Goal: Navigation & Orientation: Find specific page/section

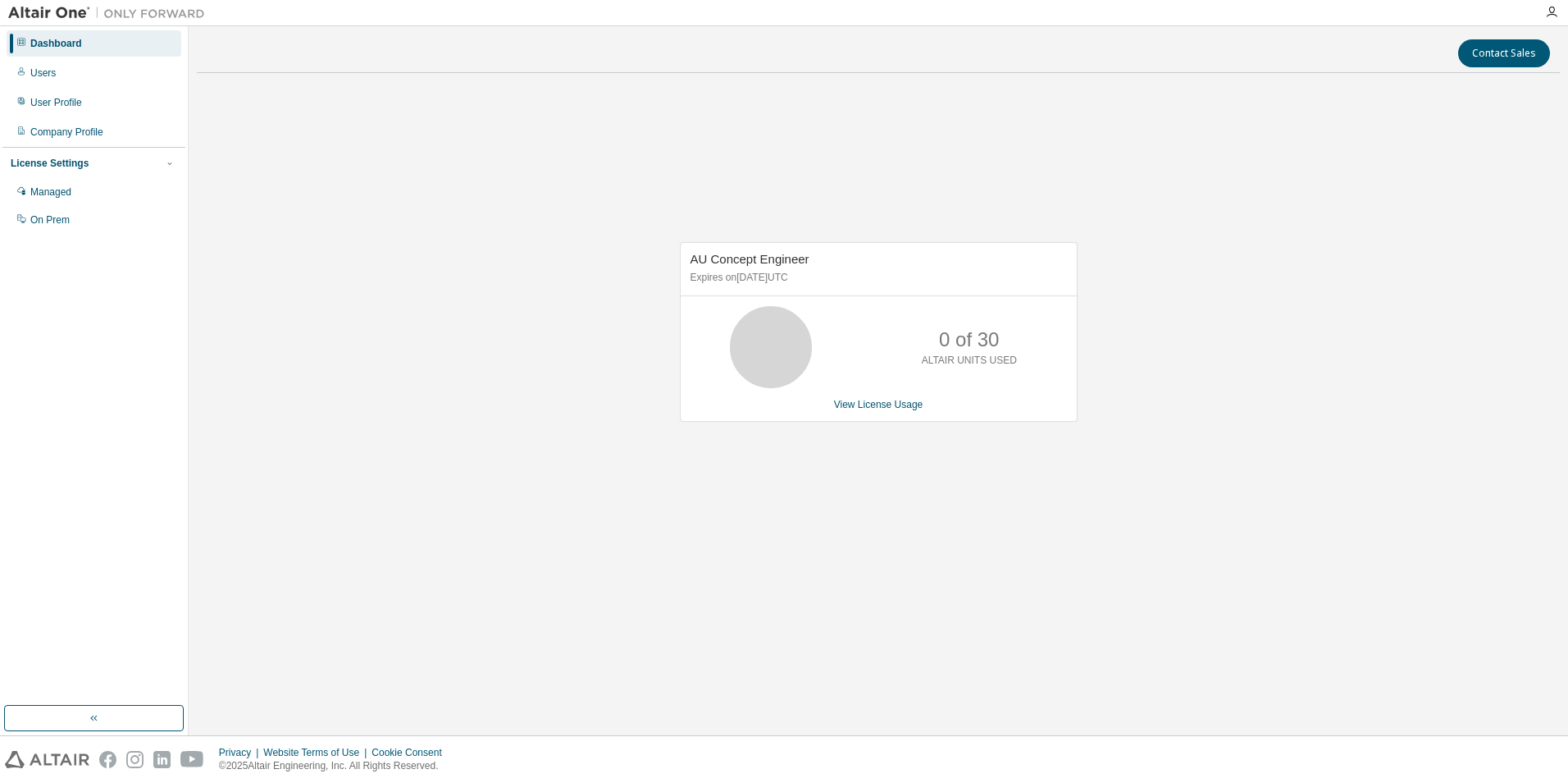
click at [20, 45] on icon at bounding box center [21, 42] width 9 height 9
click at [41, 42] on div "Dashboard" at bounding box center [56, 43] width 52 height 13
click at [23, 37] on div at bounding box center [21, 43] width 9 height 13
